Goal: Task Accomplishment & Management: Manage account settings

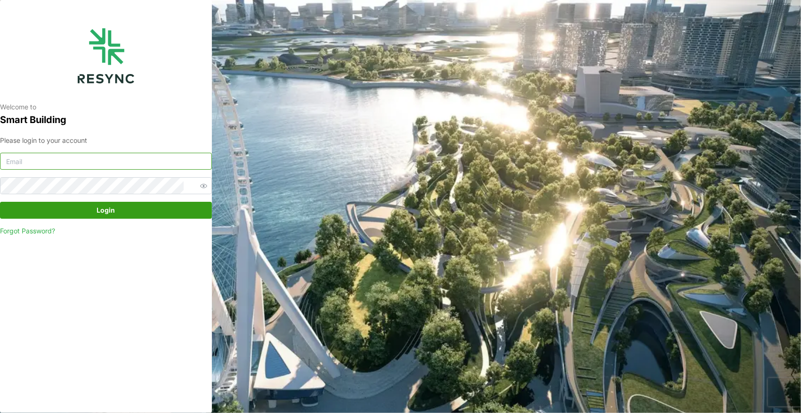
click at [57, 165] on input at bounding box center [106, 161] width 212 height 17
paste input "andrew.ong@aumovio.com"
type input "andrew.ong@aumovio.com"
click at [117, 209] on span "Login" at bounding box center [106, 210] width 194 height 16
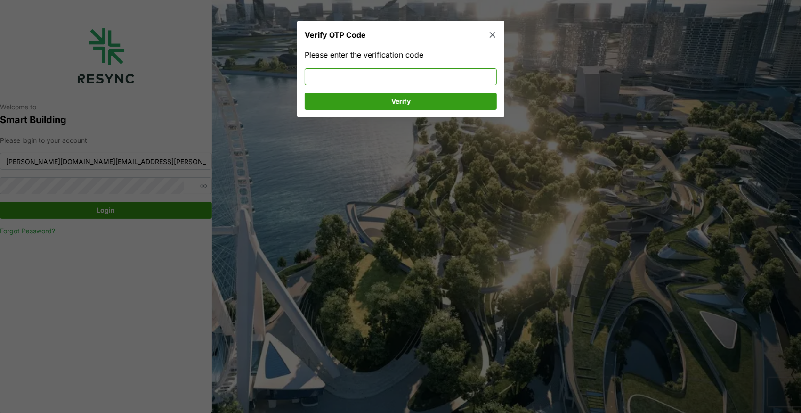
click at [339, 81] on input at bounding box center [401, 76] width 192 height 17
type input "351340"
click at [359, 98] on span "Verify" at bounding box center [401, 101] width 174 height 16
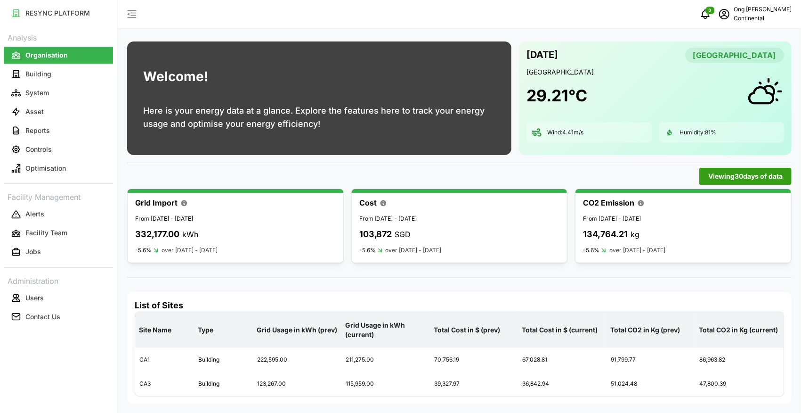
click at [721, 178] on span "Viewing 30 days of data" at bounding box center [745, 176] width 74 height 16
click at [658, 188] on input "30 Days" at bounding box center [640, 193] width 126 height 17
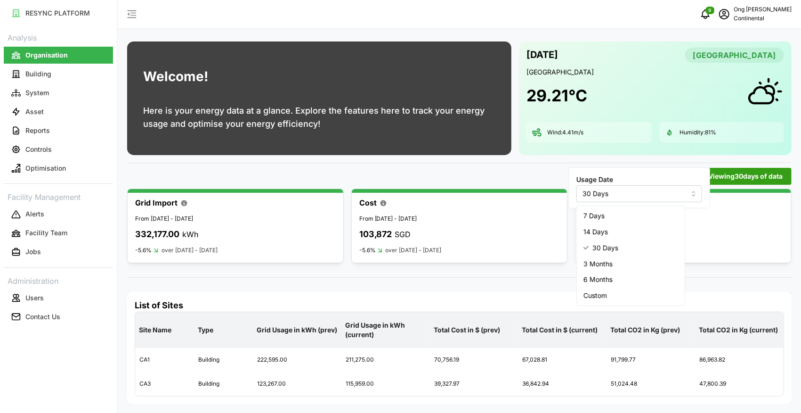
click at [601, 223] on div "7 Days" at bounding box center [630, 216] width 104 height 16
click at [625, 195] on input "7 Days" at bounding box center [644, 193] width 126 height 17
click at [602, 229] on span "14 Days" at bounding box center [600, 232] width 24 height 10
type input "14 Days"
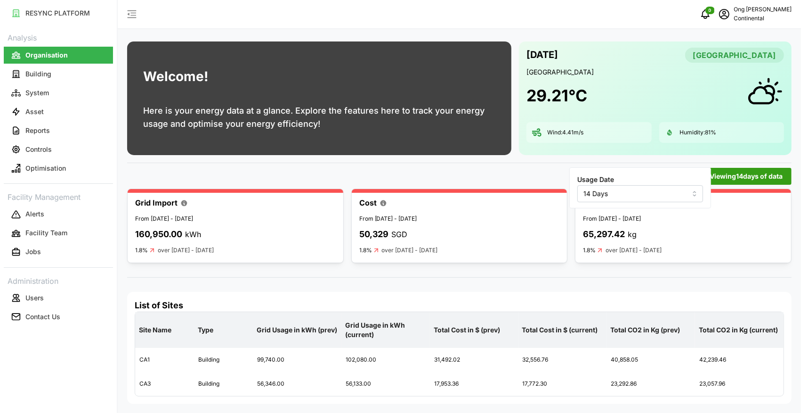
click at [733, 174] on span "Viewing 14 days of data" at bounding box center [746, 176] width 73 height 16
click at [731, 177] on span "Viewing 14 days of data" at bounding box center [746, 176] width 73 height 16
click at [665, 197] on input "14 Days" at bounding box center [640, 193] width 126 height 17
click at [596, 262] on span "3 Months" at bounding box center [599, 264] width 29 height 10
type input "3 Months"
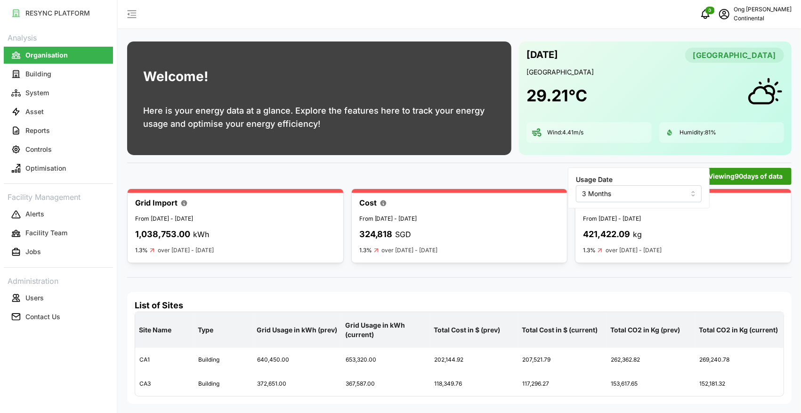
click at [731, 173] on span "Viewing 90 days of data" at bounding box center [745, 176] width 74 height 16
click at [718, 167] on div "Viewing 90 days of data" at bounding box center [459, 176] width 672 height 24
click at [709, 171] on span "Viewing 90 days of data" at bounding box center [745, 176] width 74 height 16
click at [633, 188] on input "3 Months" at bounding box center [639, 193] width 126 height 17
click at [600, 282] on span "6 Months" at bounding box center [597, 280] width 29 height 10
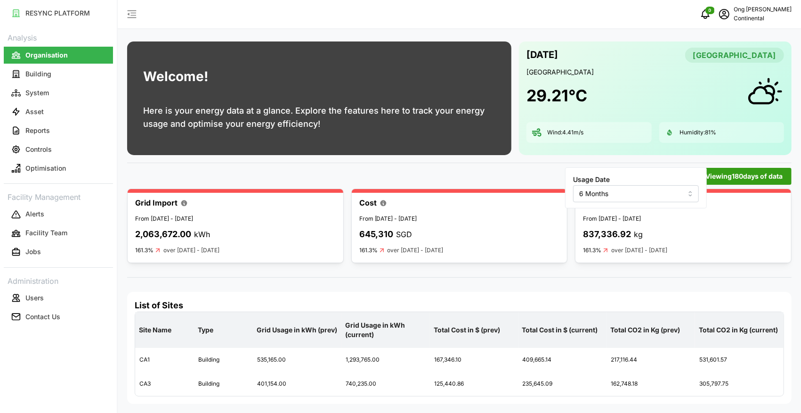
click at [628, 194] on input "6 Months" at bounding box center [636, 193] width 126 height 17
click at [620, 265] on div "3 Months" at bounding box center [628, 264] width 104 height 16
click at [630, 193] on input "3 Months" at bounding box center [639, 193] width 126 height 17
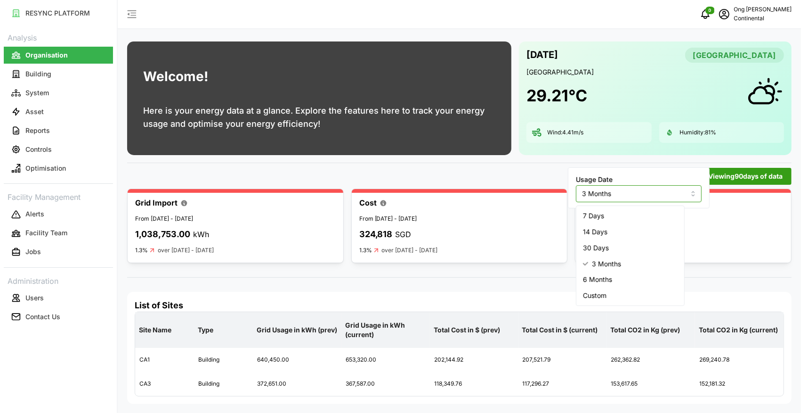
click at [611, 241] on div "30 Days" at bounding box center [630, 248] width 104 height 16
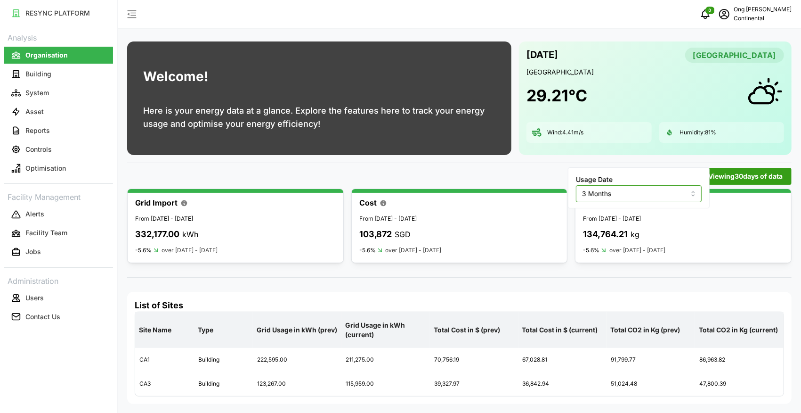
type input "30 Days"
click at [618, 197] on input "30 Days" at bounding box center [640, 193] width 126 height 17
click at [598, 247] on span "30 Days" at bounding box center [605, 248] width 26 height 10
click at [449, 268] on div "Welcome! Here is your energy data at a glance. Explore the features here to tra…" at bounding box center [459, 206] width 683 height 413
click at [22, 155] on button "Controls" at bounding box center [58, 149] width 109 height 17
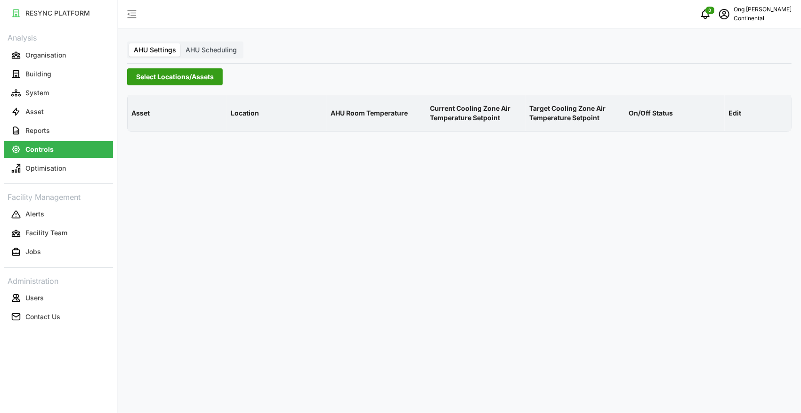
click at [170, 75] on span "Select Locations/Assets" at bounding box center [175, 77] width 78 height 16
click at [138, 119] on icon at bounding box center [140, 119] width 8 height 8
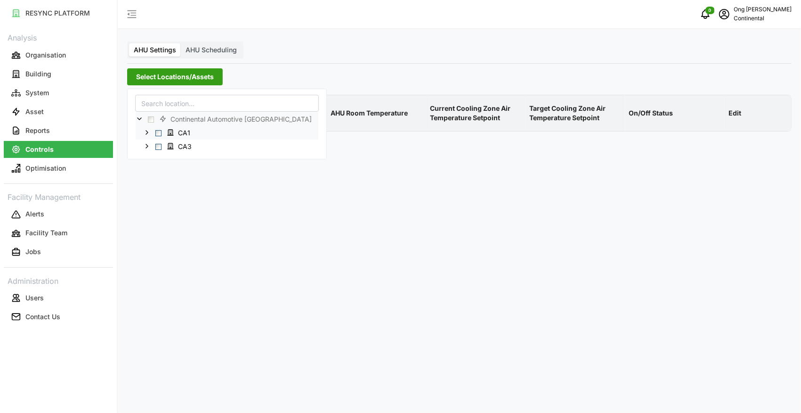
click at [157, 132] on span "Select CA1" at bounding box center [158, 133] width 6 height 6
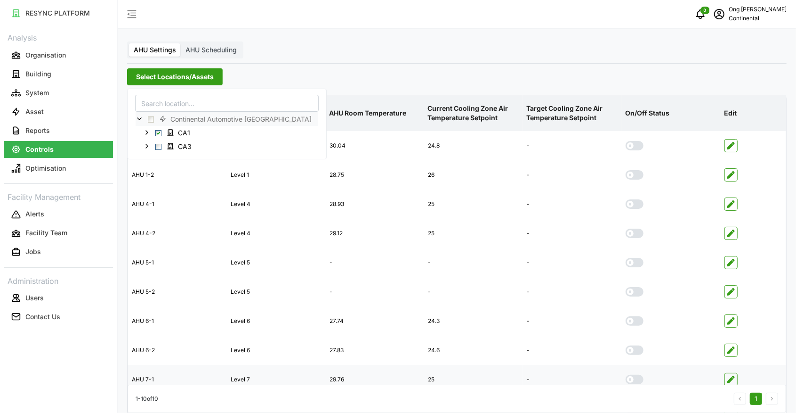
click at [258, 366] on td "Level 7" at bounding box center [276, 379] width 99 height 29
click at [219, 45] on label "AHU Scheduling" at bounding box center [211, 49] width 61 height 13
click at [181, 43] on input "AHU Scheduling" at bounding box center [181, 43] width 0 height 0
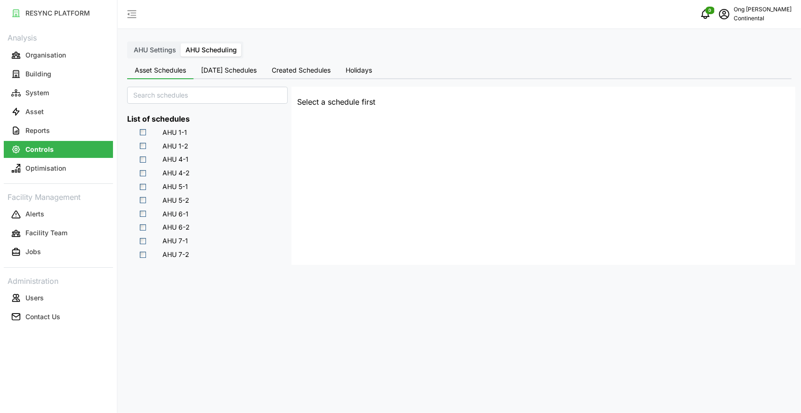
click at [249, 71] on span "[DATE] Schedules" at bounding box center [229, 70] width 56 height 7
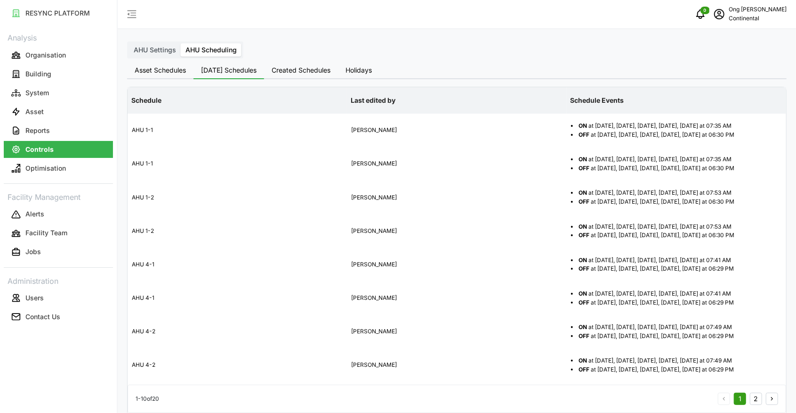
click at [163, 43] on label "AHU Settings" at bounding box center [155, 49] width 52 height 13
click at [129, 43] on input "AHU Settings" at bounding box center [129, 43] width 0 height 0
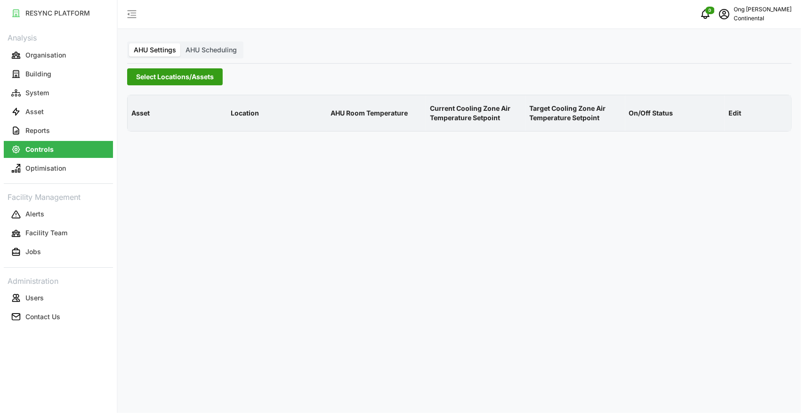
click at [181, 84] on span "Select Locations/Assets" at bounding box center [175, 77] width 78 height 16
click at [138, 115] on icon at bounding box center [140, 119] width 8 height 8
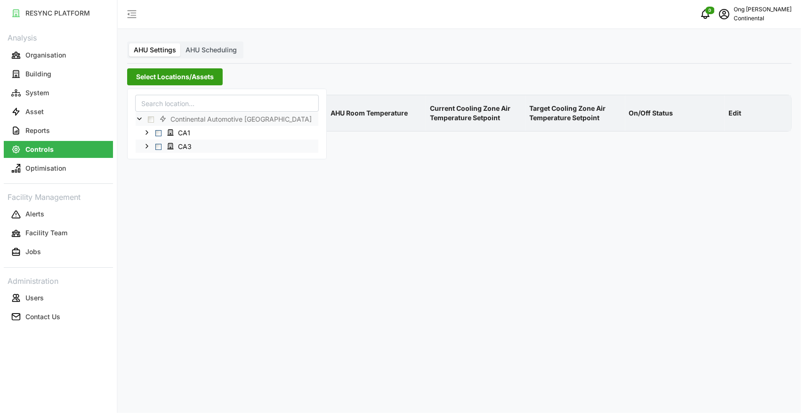
click at [157, 145] on span "Select CA3" at bounding box center [158, 147] width 6 height 6
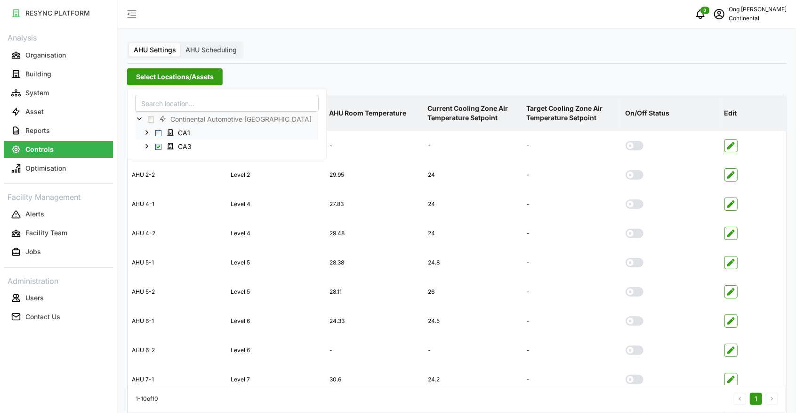
click at [158, 133] on span "Select CA1" at bounding box center [158, 133] width 6 height 6
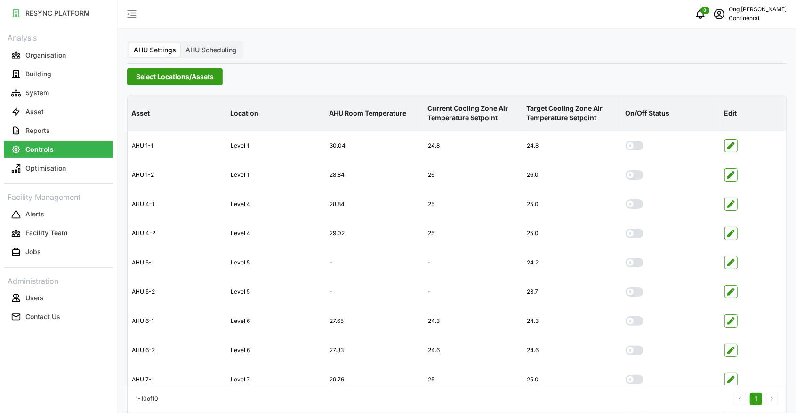
click at [364, 72] on div "Select Locations/Assets" at bounding box center [457, 76] width 660 height 17
